Goal: Task Accomplishment & Management: Manage account settings

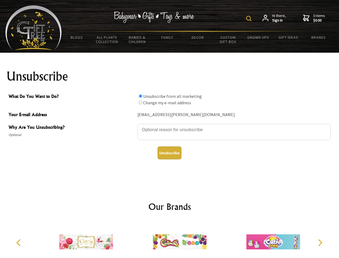
click at [250, 19] on img at bounding box center [248, 18] width 5 height 5
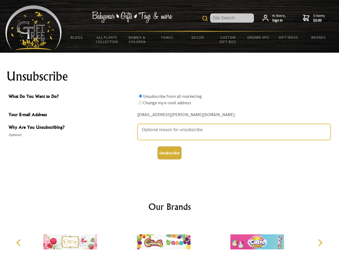
click at [170, 126] on textarea "Why Are You Unsubscribing?" at bounding box center [233, 132] width 193 height 16
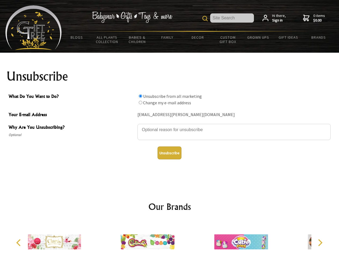
click at [140, 96] on input "What Do You Want to Do?" at bounding box center [140, 95] width 3 height 3
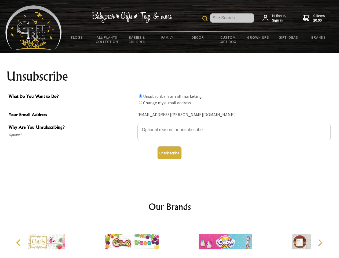
click at [140, 102] on input "What Do You Want to Do?" at bounding box center [140, 102] width 3 height 3
radio input "true"
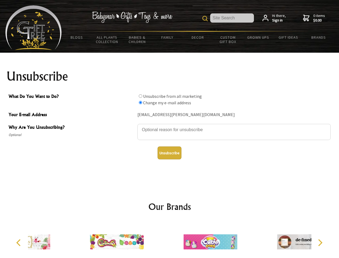
click at [169, 153] on button "Unsubscribe" at bounding box center [170, 152] width 24 height 13
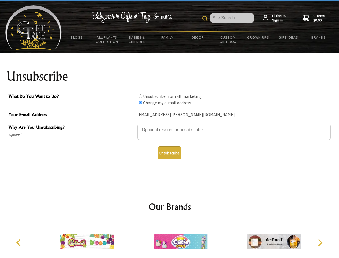
click at [19, 242] on icon "Previous" at bounding box center [19, 242] width 7 height 7
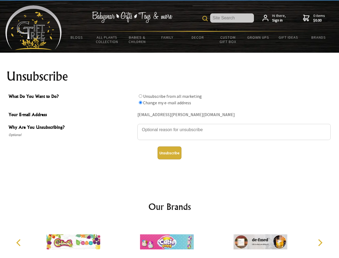
click at [320, 242] on icon "Next" at bounding box center [319, 242] width 7 height 7
